Goal: Task Accomplishment & Management: Check status

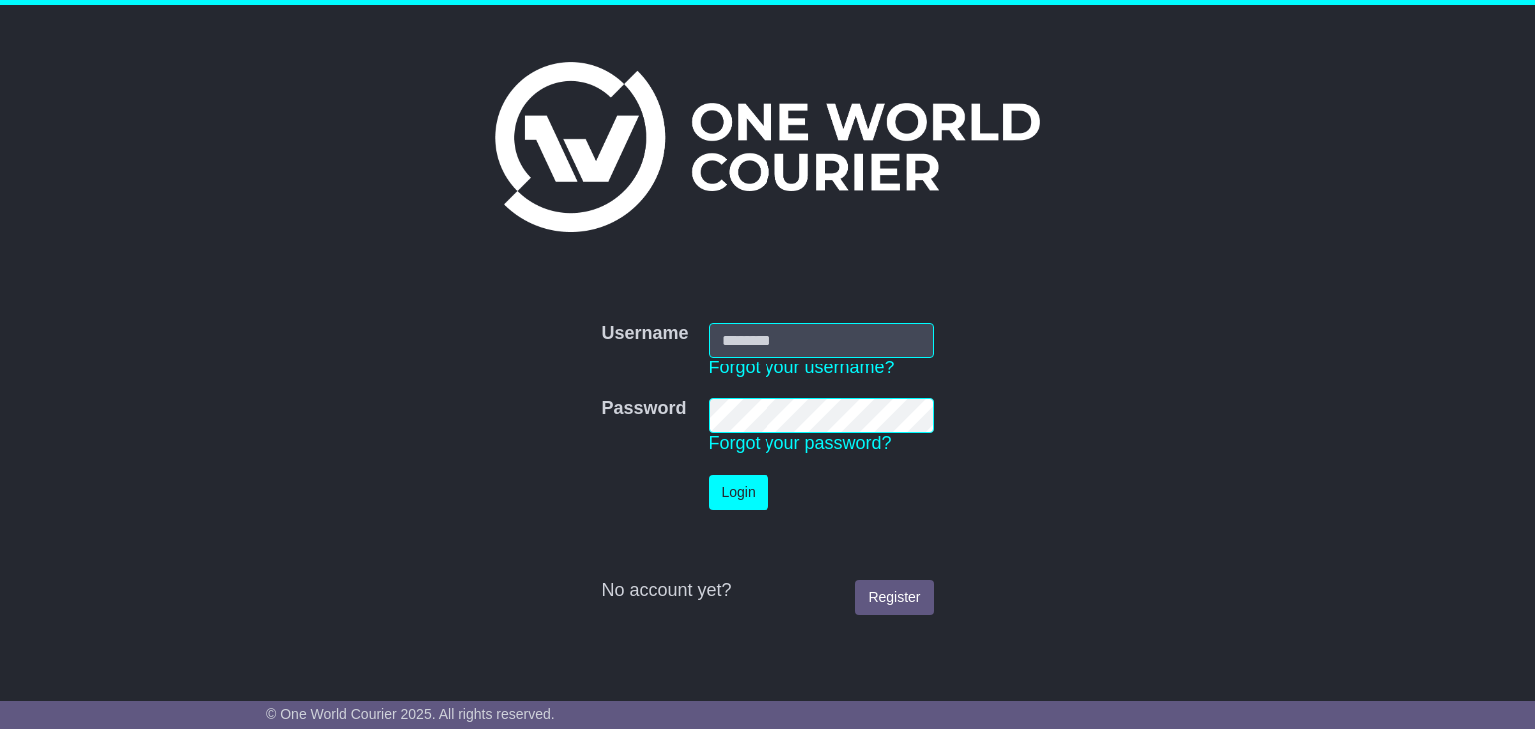
type input "**********"
drag, startPoint x: 0, startPoint y: 0, endPoint x: 744, endPoint y: 479, distance: 885.0
click at [744, 484] on button "Login" at bounding box center [741, 493] width 60 height 35
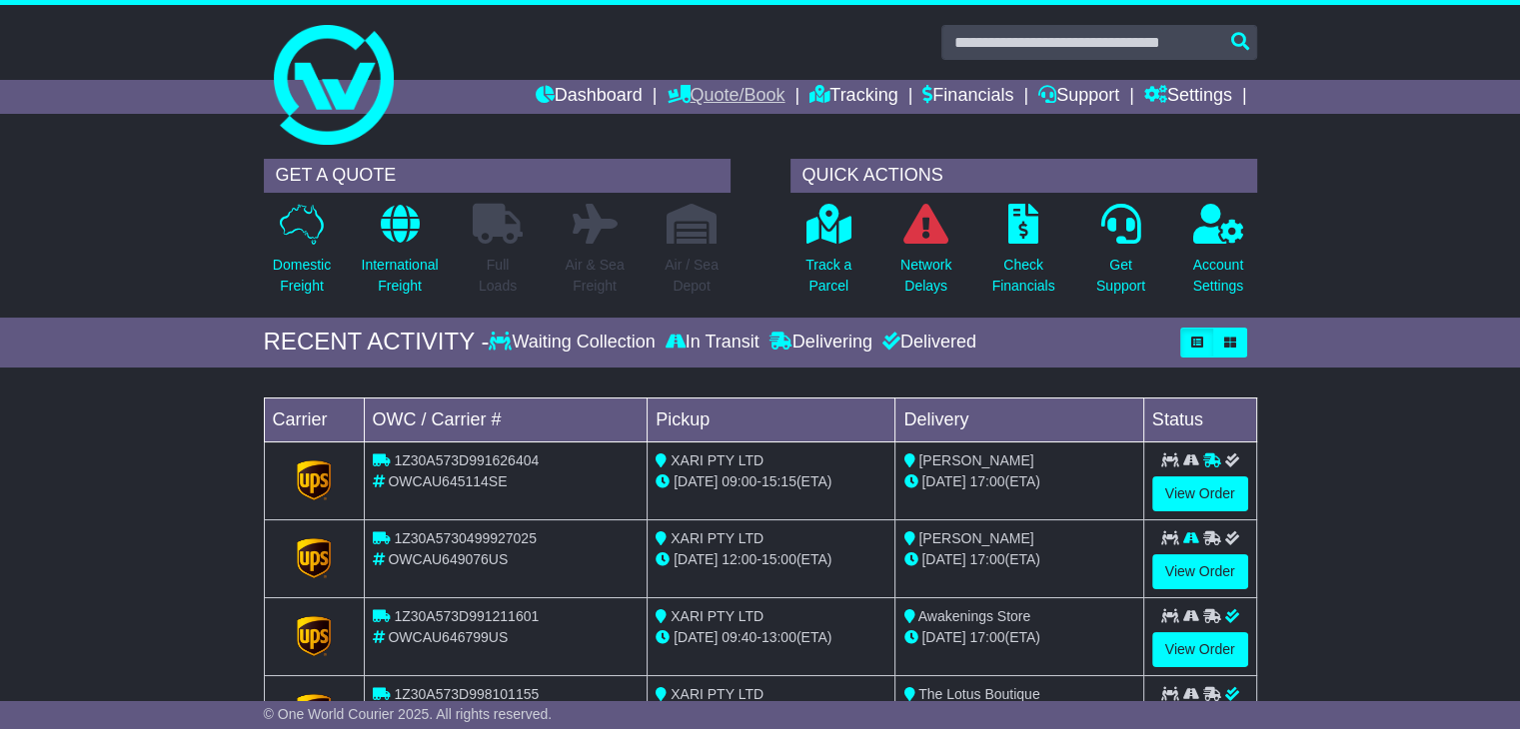
click at [716, 93] on link "Quote/Book" at bounding box center [725, 97] width 118 height 34
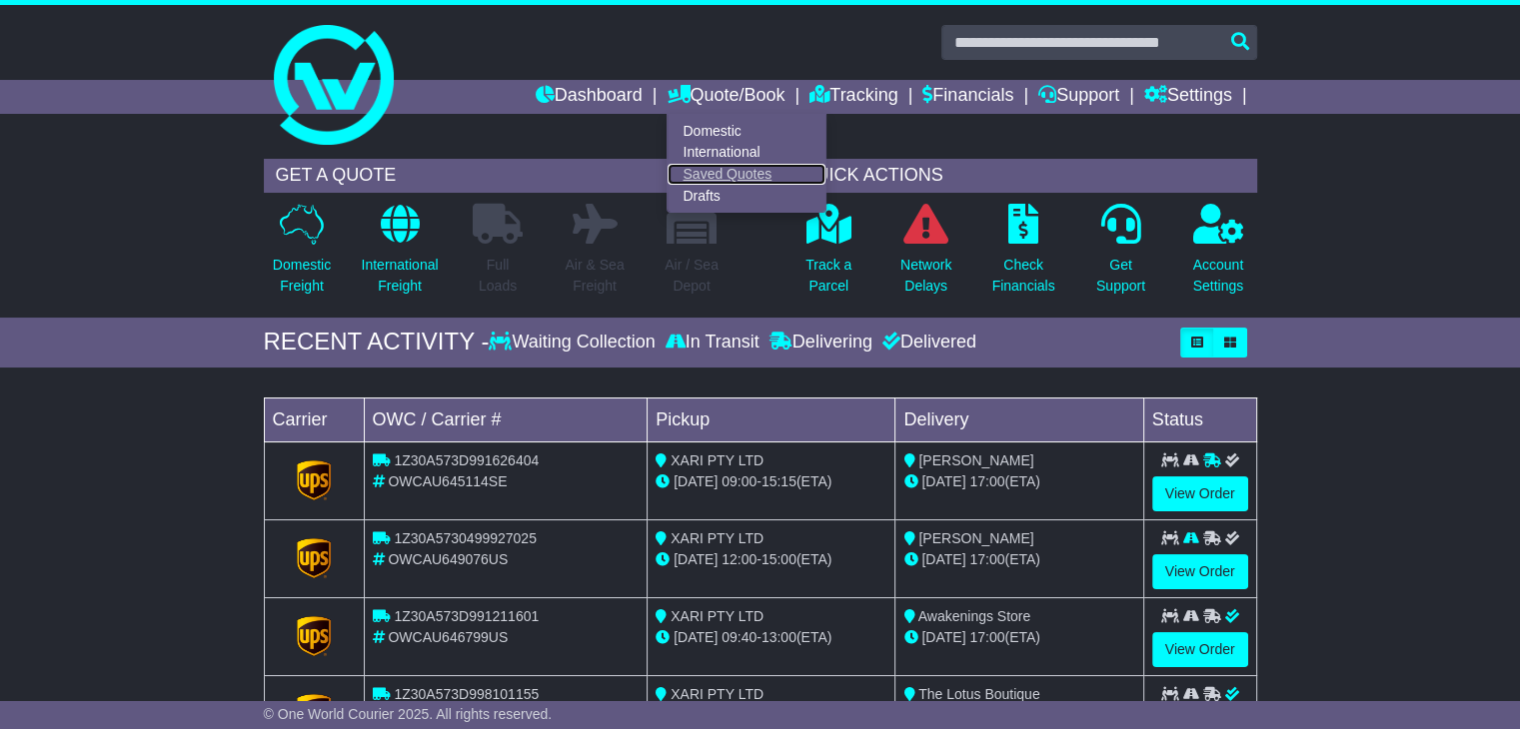
click at [694, 170] on link "Saved Quotes" at bounding box center [746, 175] width 158 height 22
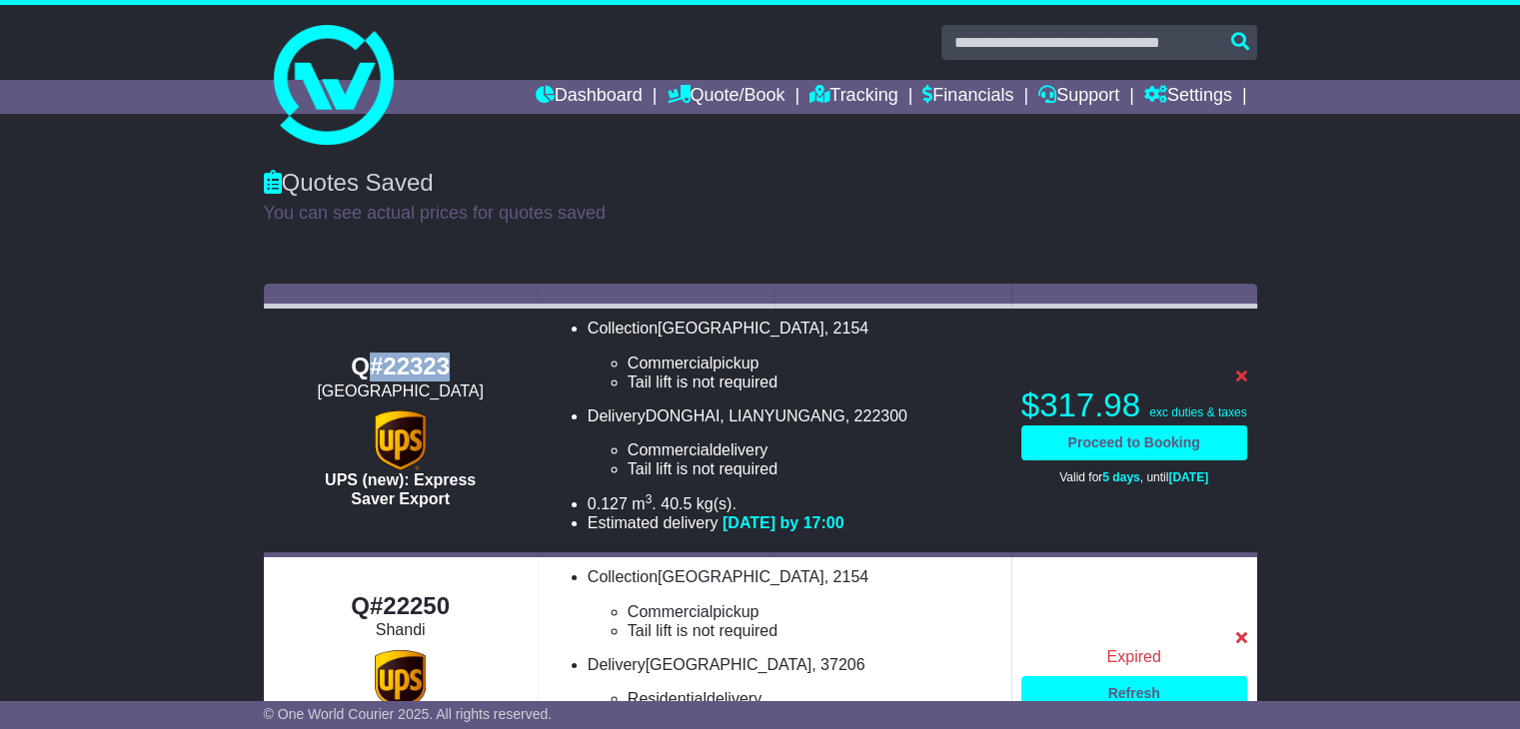
drag, startPoint x: 464, startPoint y: 365, endPoint x: 373, endPoint y: 369, distance: 91.0
click at [373, 369] on div "Q#22323" at bounding box center [401, 367] width 254 height 29
copy div "#22323"
drag, startPoint x: 350, startPoint y: 372, endPoint x: 448, endPoint y: 354, distance: 99.6
click at [448, 354] on div "Q#22323" at bounding box center [401, 367] width 254 height 29
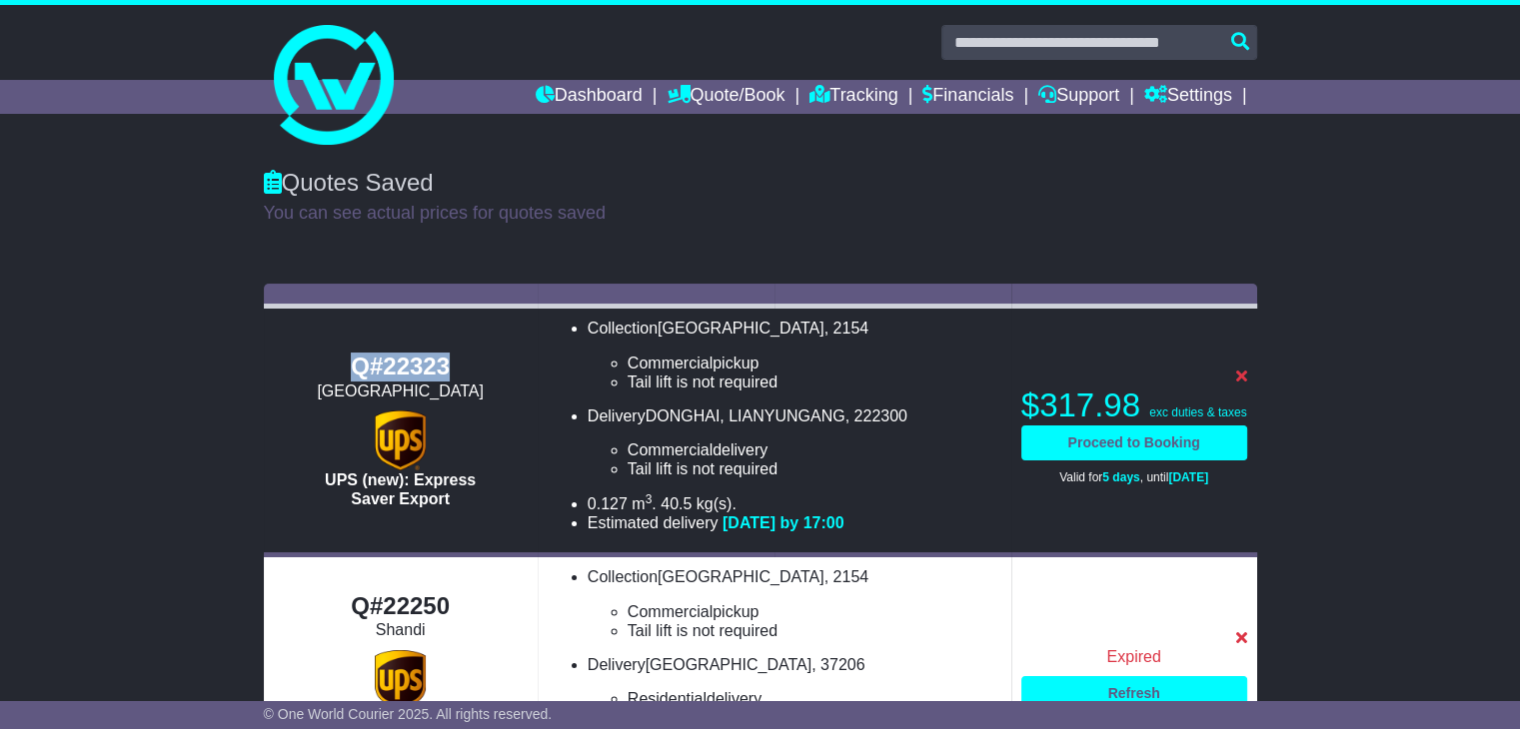
copy div "Q#22323"
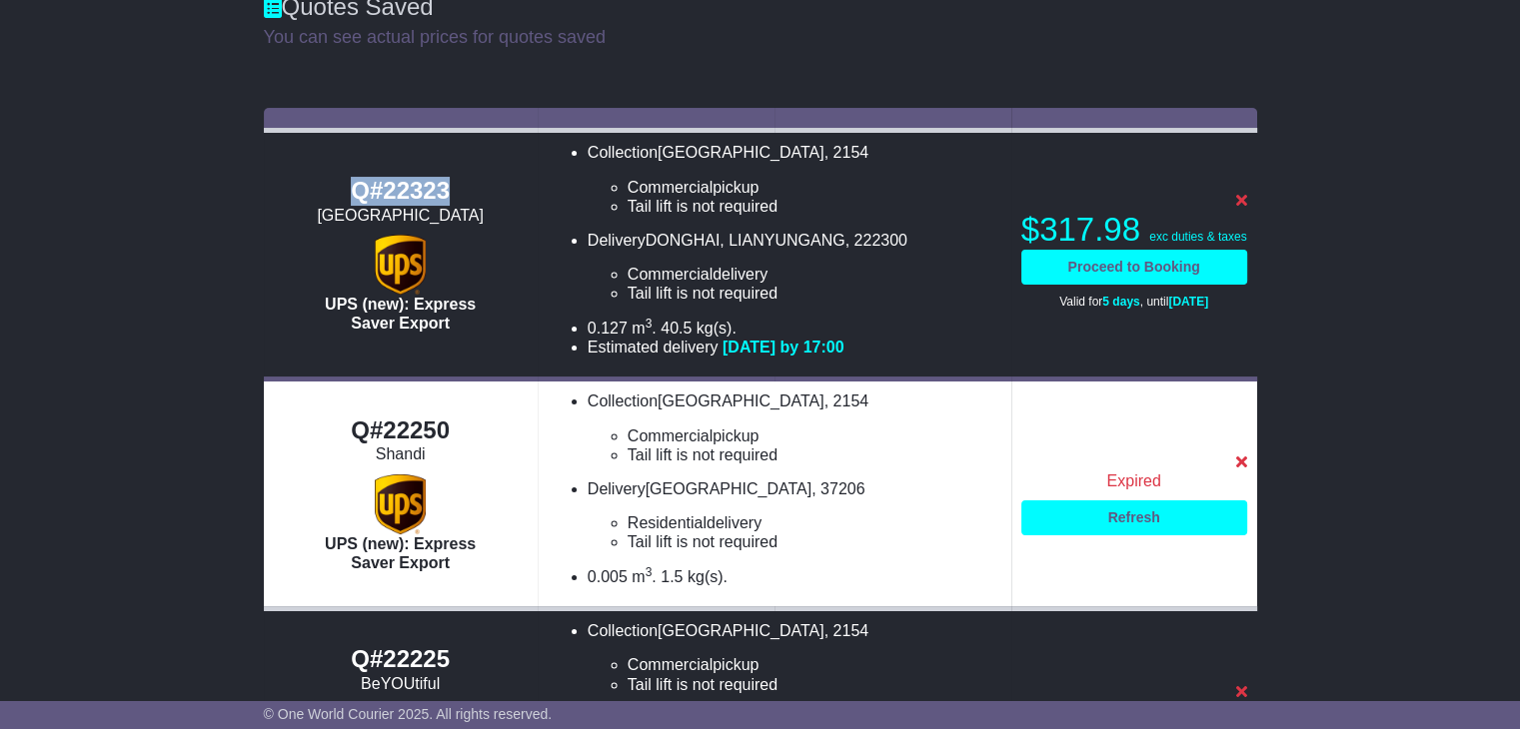
scroll to position [200, 0]
